Goal: Information Seeking & Learning: Find specific page/section

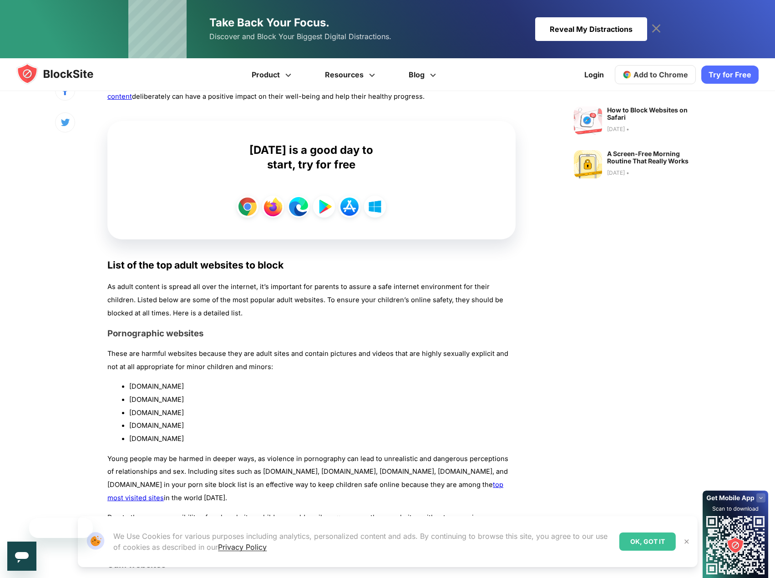
scroll to position [592, 0]
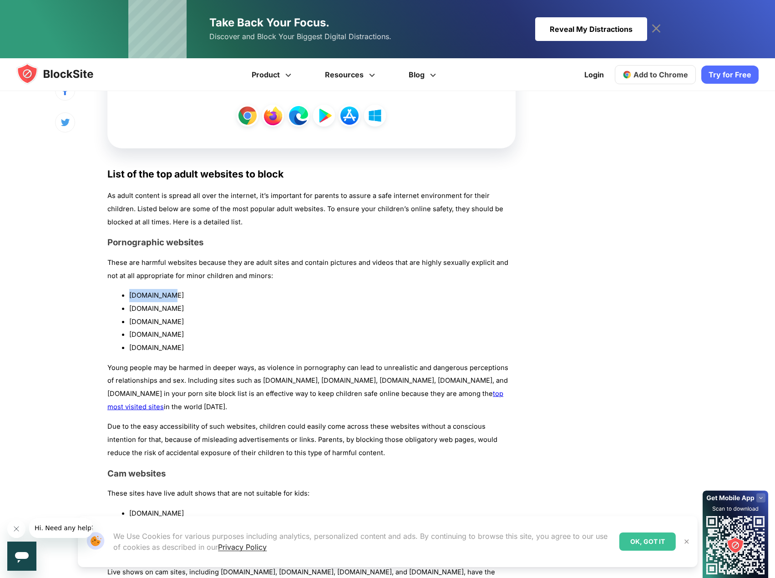
drag, startPoint x: 161, startPoint y: 295, endPoint x: 128, endPoint y: 295, distance: 32.3
click at [128, 295] on ul "[DOMAIN_NAME] [DOMAIN_NAME] [DOMAIN_NAME] [DOMAIN_NAME] [DOMAIN_NAME]" at bounding box center [311, 322] width 408 height 66
copy li "[DOMAIN_NAME]"
click at [225, 412] on p "Young people may be harmed in deeper ways, as violence in pornography can lead …" at bounding box center [311, 387] width 408 height 52
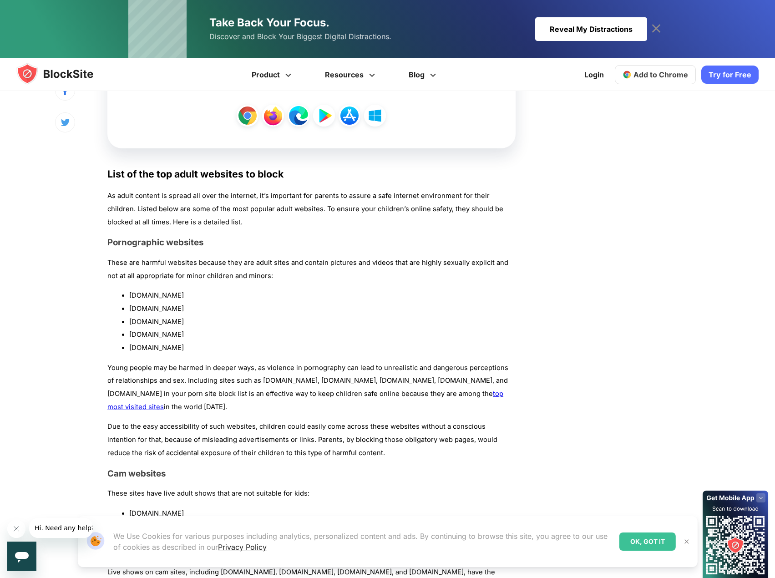
click at [186, 474] on h3 "Cam websites" at bounding box center [311, 473] width 408 height 10
click at [254, 325] on li "[DOMAIN_NAME]" at bounding box center [322, 321] width 386 height 13
drag, startPoint x: 70, startPoint y: 391, endPoint x: 56, endPoint y: 394, distance: 14.8
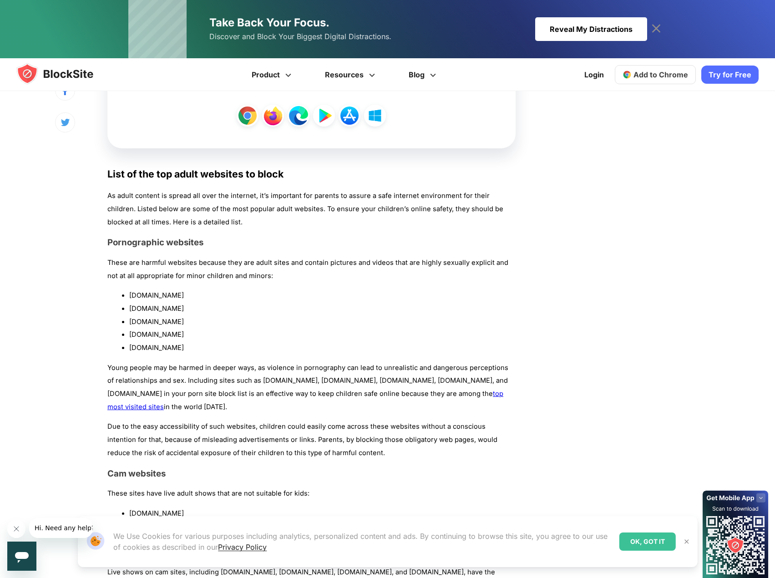
click at [167, 395] on p "Young people may be harmed in deeper ways, as violence in pornography can lead …" at bounding box center [311, 387] width 408 height 52
click at [168, 386] on p "Young people may be harmed in deeper ways, as violence in pornography can lead …" at bounding box center [311, 387] width 408 height 52
drag, startPoint x: 194, startPoint y: 381, endPoint x: 152, endPoint y: 387, distance: 42.7
click at [193, 381] on p "Young people may be harmed in deeper ways, as violence in pornography can lead …" at bounding box center [311, 387] width 408 height 52
click at [178, 371] on p "Young people may be harmed in deeper ways, as violence in pornography can lead …" at bounding box center [311, 387] width 408 height 52
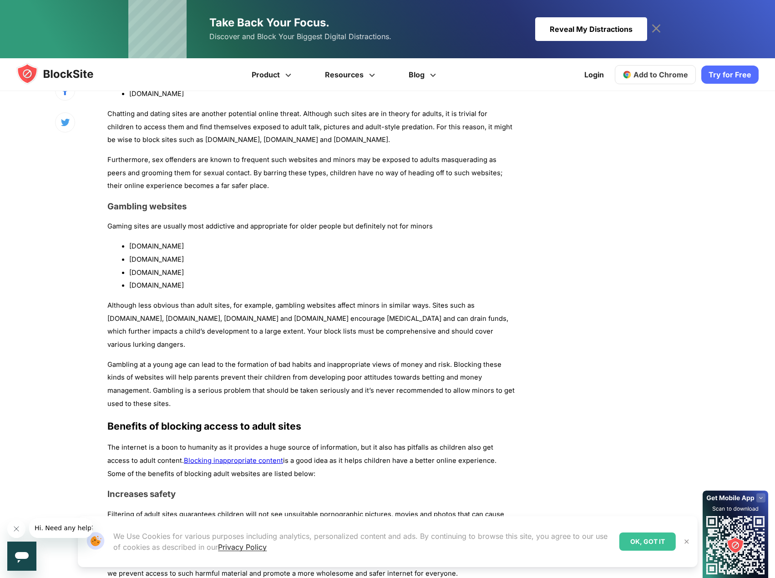
scroll to position [1275, 0]
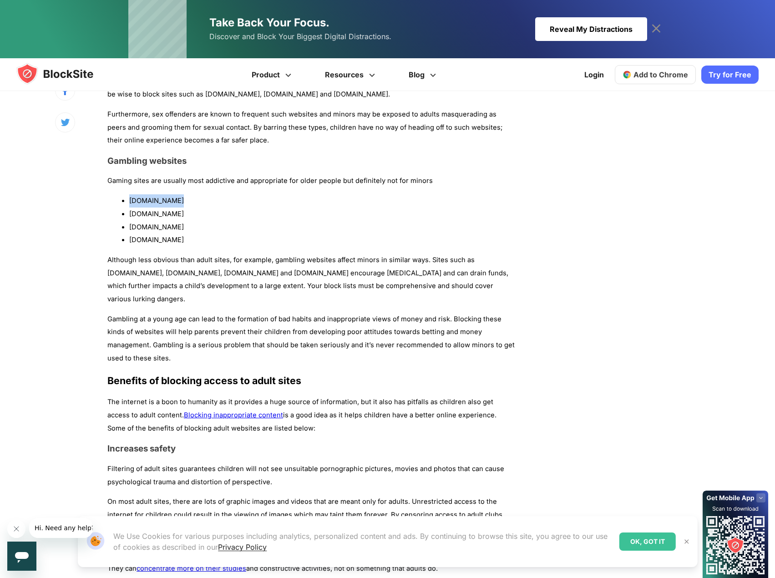
drag, startPoint x: 182, startPoint y: 202, endPoint x: 129, endPoint y: 203, distance: 52.8
click at [129, 203] on ul "[DOMAIN_NAME] [DOMAIN_NAME] [DOMAIN_NAME] [DOMAIN_NAME]" at bounding box center [311, 220] width 408 height 52
copy li "[DOMAIN_NAME]"
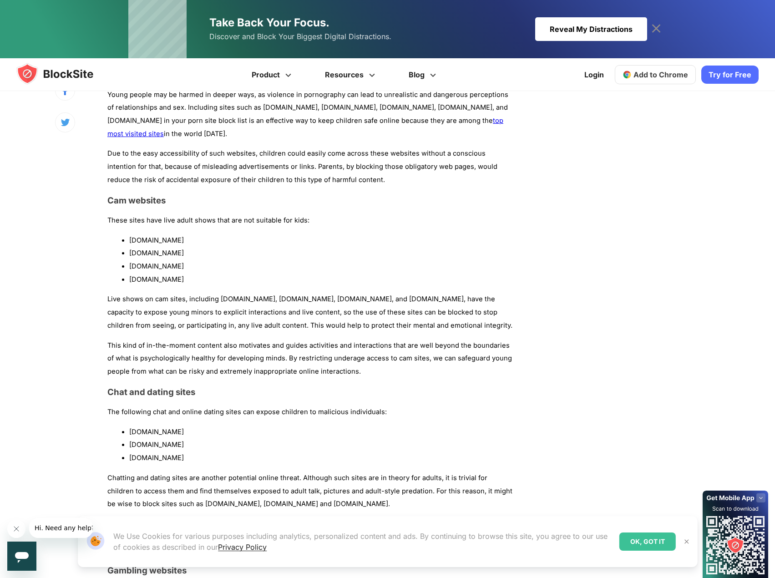
scroll to position [1001, 0]
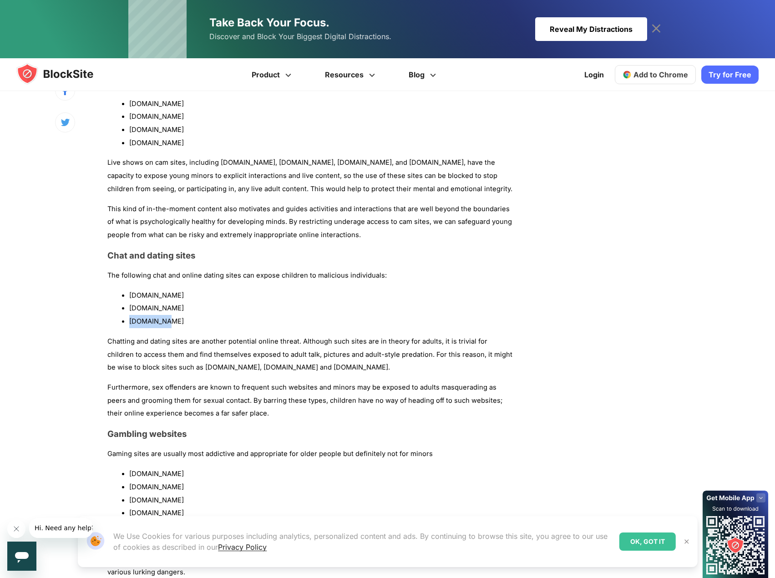
drag, startPoint x: 167, startPoint y: 322, endPoint x: 129, endPoint y: 321, distance: 37.8
click at [129, 321] on li "[DOMAIN_NAME]" at bounding box center [322, 321] width 386 height 13
copy li "[DOMAIN_NAME]"
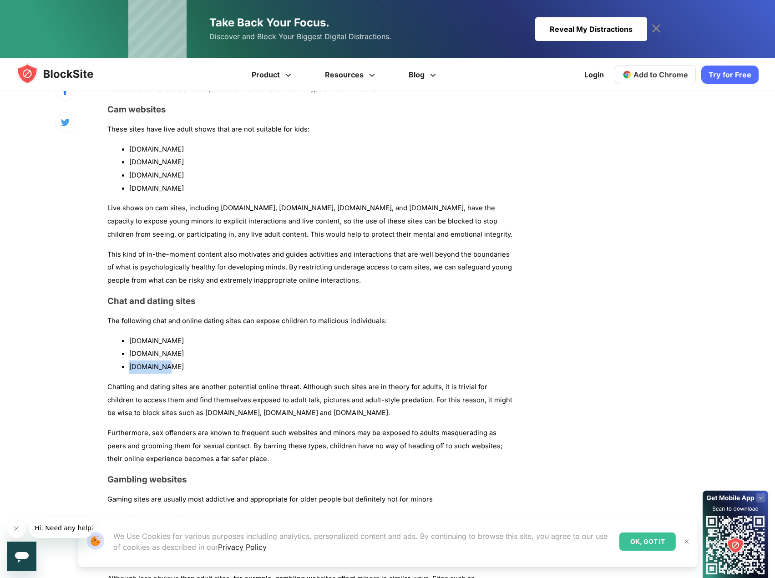
drag, startPoint x: 170, startPoint y: 174, endPoint x: 128, endPoint y: 173, distance: 41.9
click at [128, 173] on ul "[DOMAIN_NAME] [DOMAIN_NAME] [DOMAIN_NAME] [DOMAIN_NAME]" at bounding box center [311, 169] width 408 height 52
copy li "[DOMAIN_NAME]"
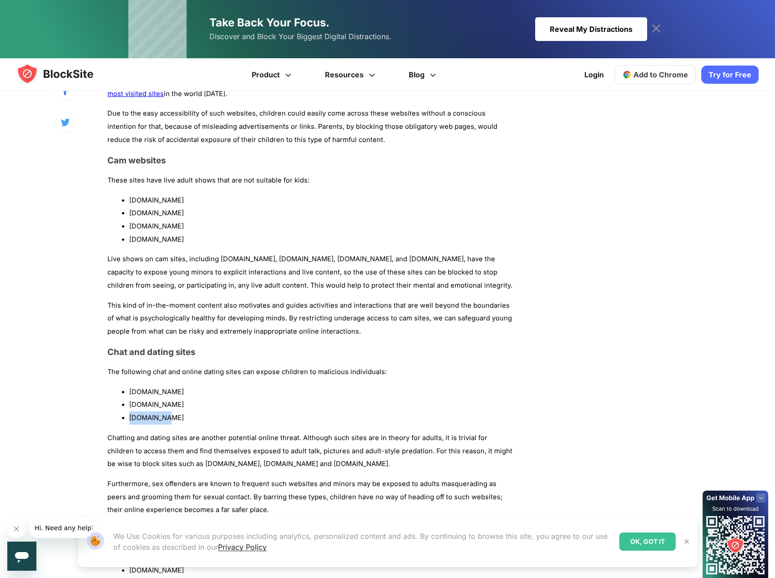
scroll to position [859, 0]
